Goal: Task Accomplishment & Management: Manage account settings

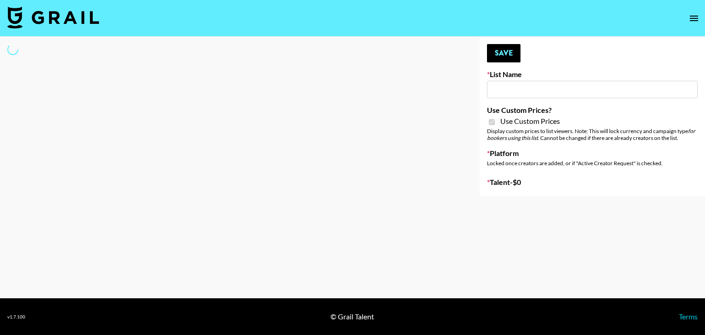
type input "Flimeal + Liveling"
checkbox input "true"
select select "Brand"
type input "Peppermayo"
checkbox input "true"
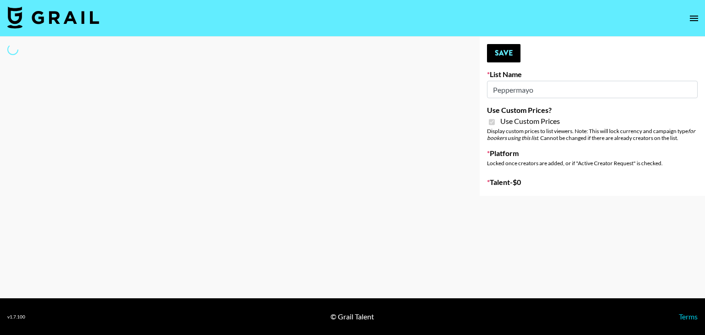
select select "Brand"
type input "Whipped US"
checkbox input "true"
select select "Brand"
